Goal: Check status: Check status

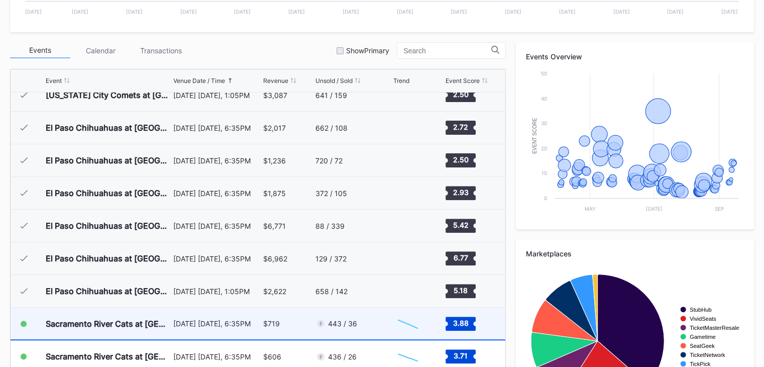
scroll to position [1874, 0]
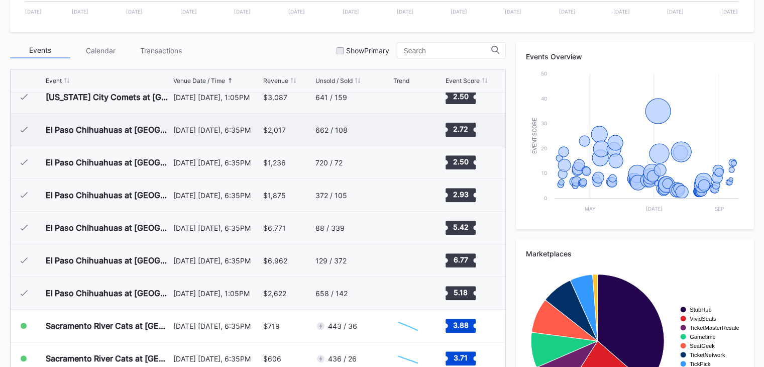
click at [279, 122] on div "$2,017" at bounding box center [288, 130] width 50 height 32
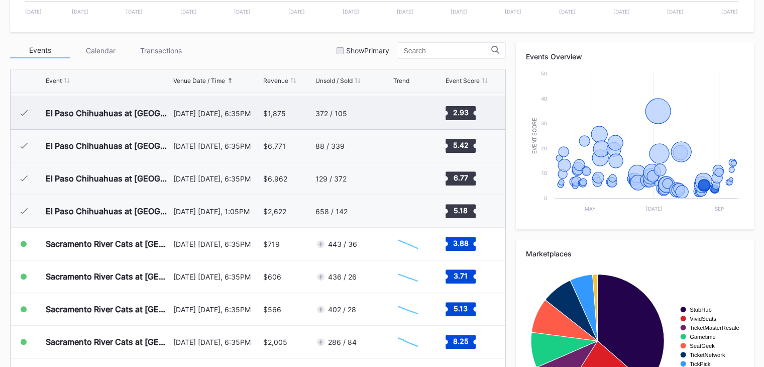
scroll to position [1945, 0]
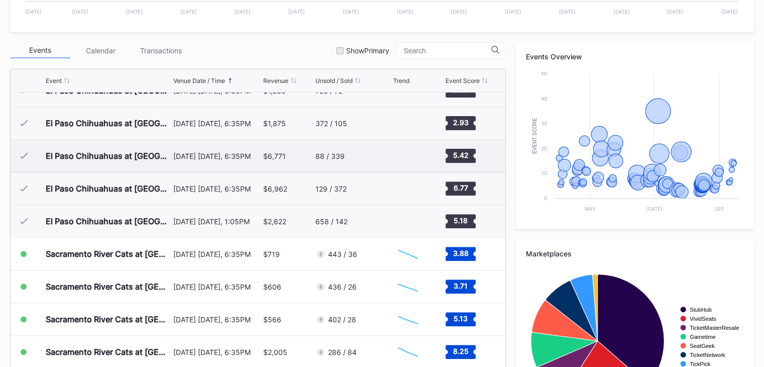
click at [289, 158] on div "$6,771" at bounding box center [288, 156] width 50 height 32
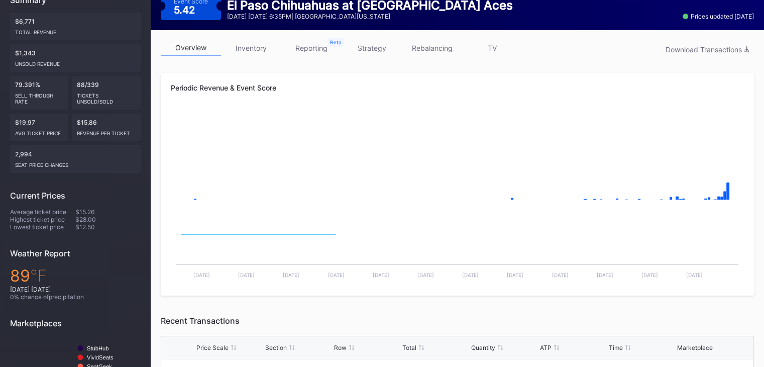
scroll to position [130, 0]
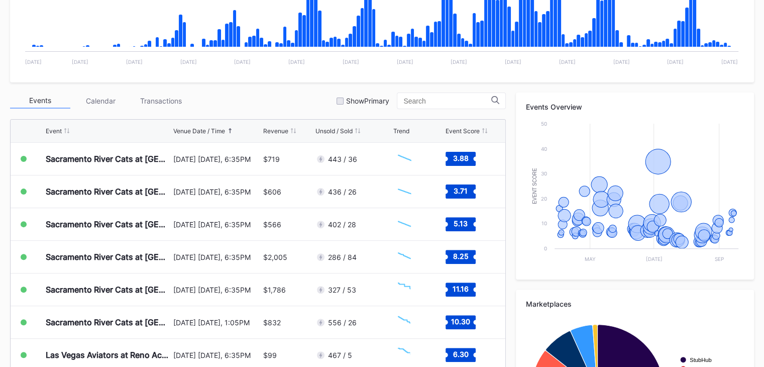
scroll to position [274, 0]
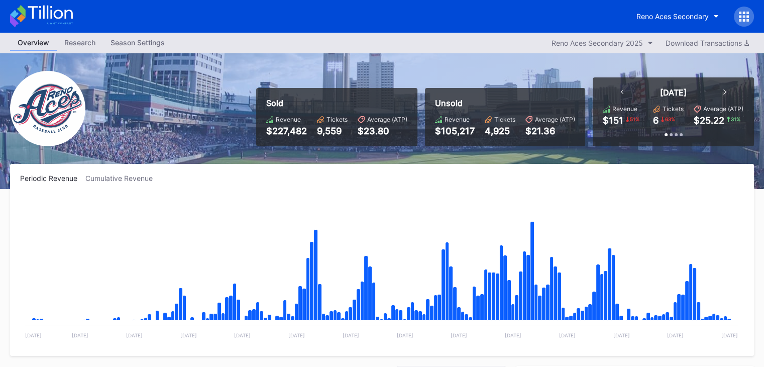
scroll to position [2091, 0]
